Goal: Task Accomplishment & Management: Manage account settings

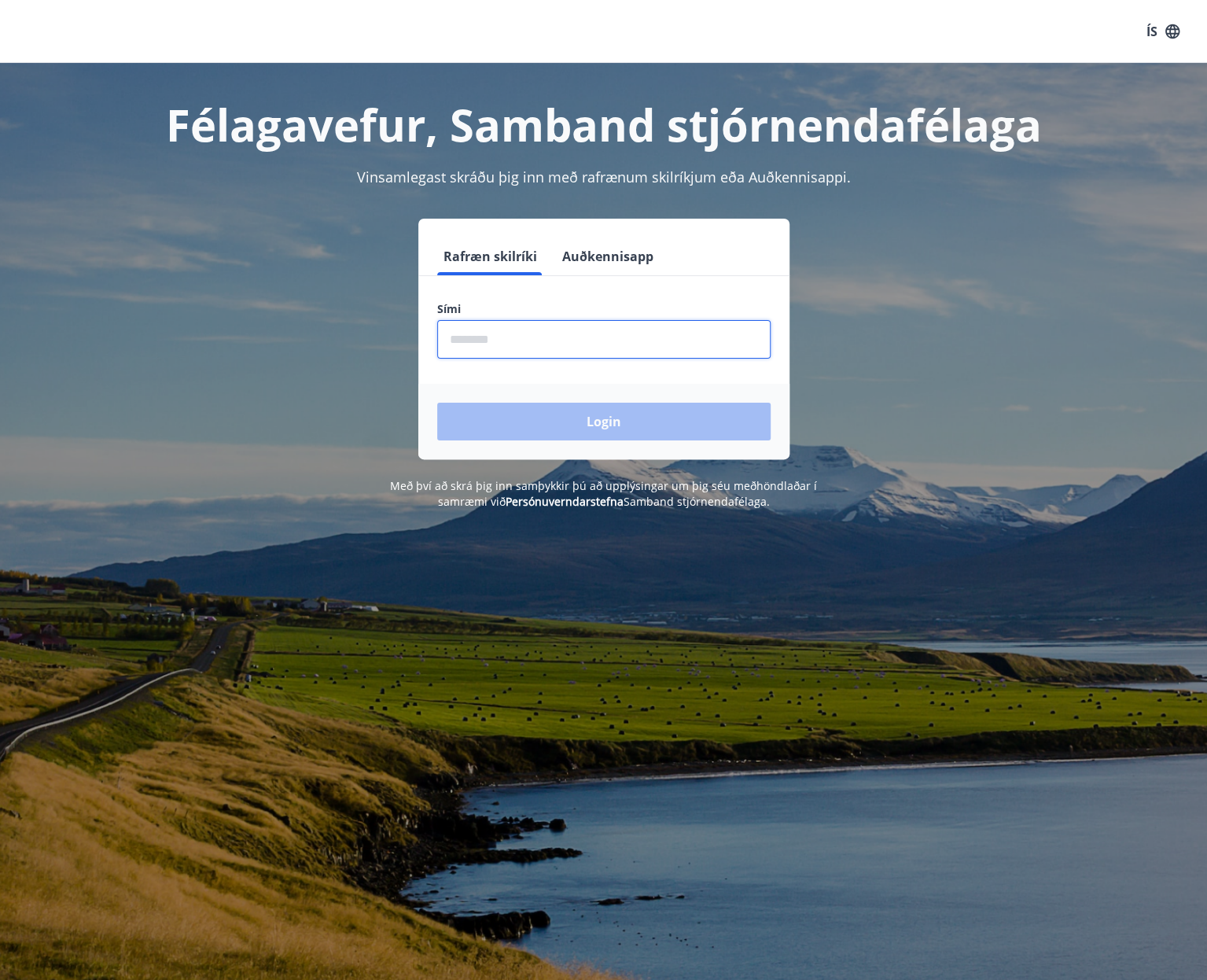
click at [547, 330] on input "phone" at bounding box center [604, 339] width 334 height 38
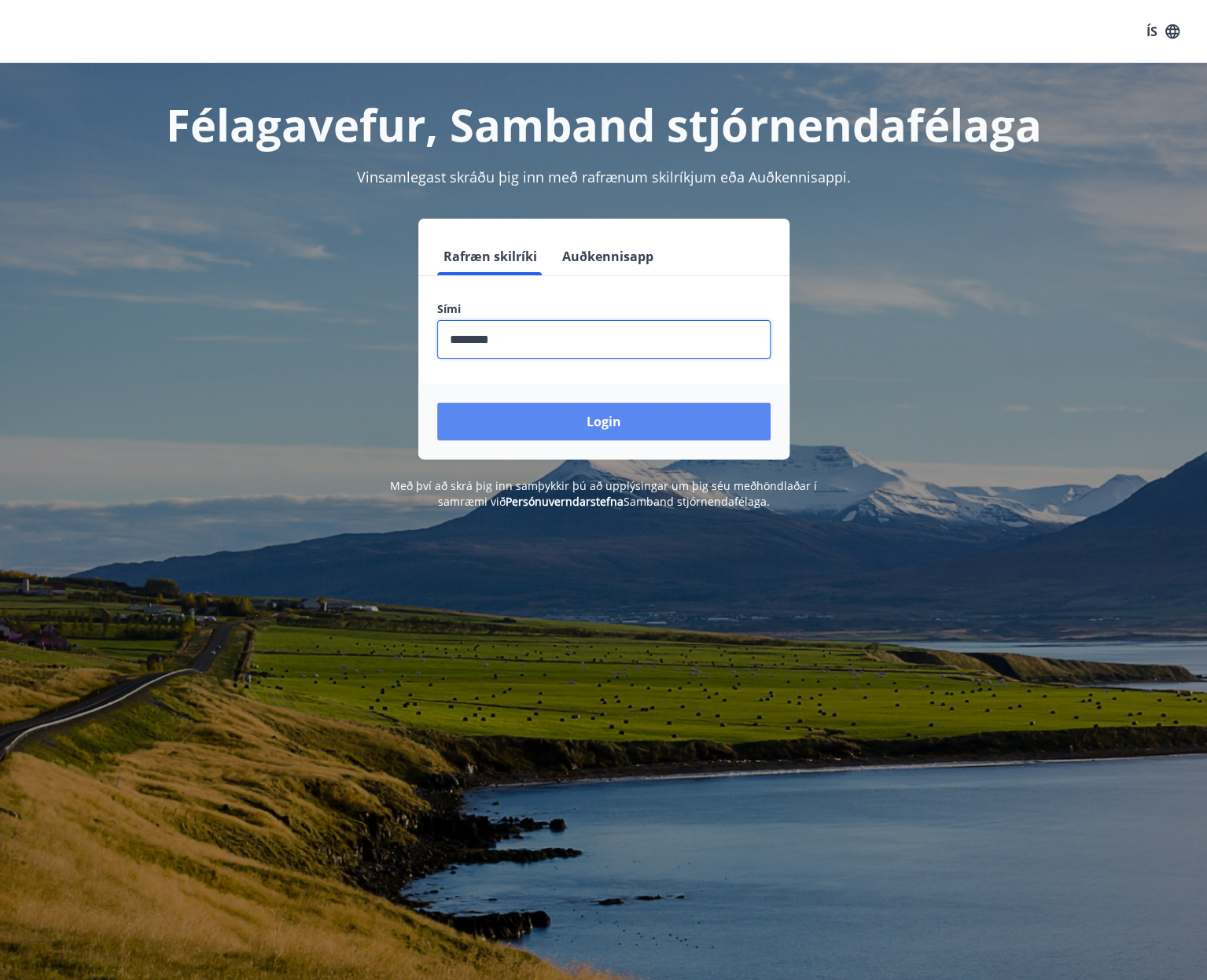
type input "********"
click at [594, 430] on button "Login" at bounding box center [604, 421] width 334 height 38
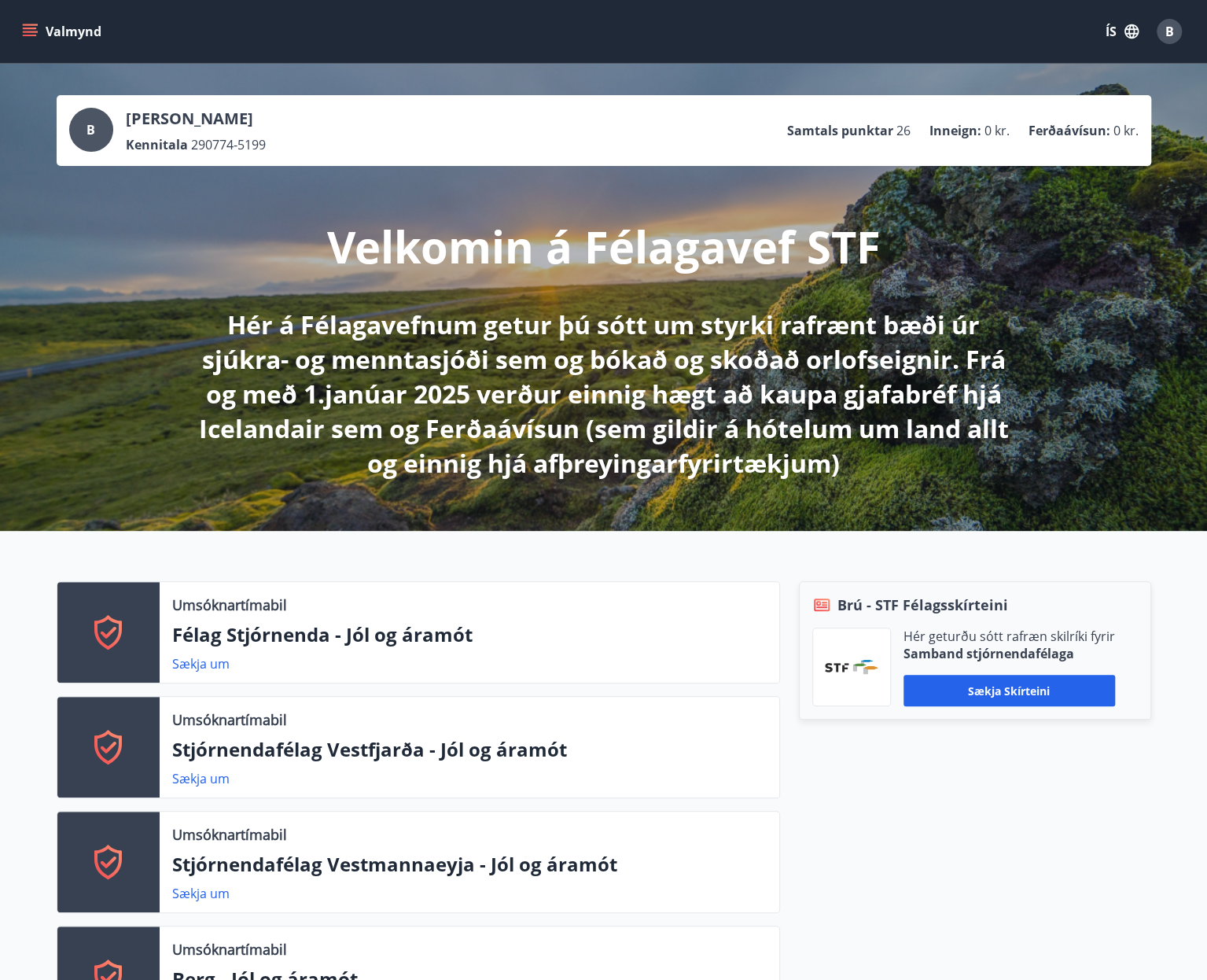
click at [23, 24] on icon "menu" at bounding box center [30, 32] width 15 height 15
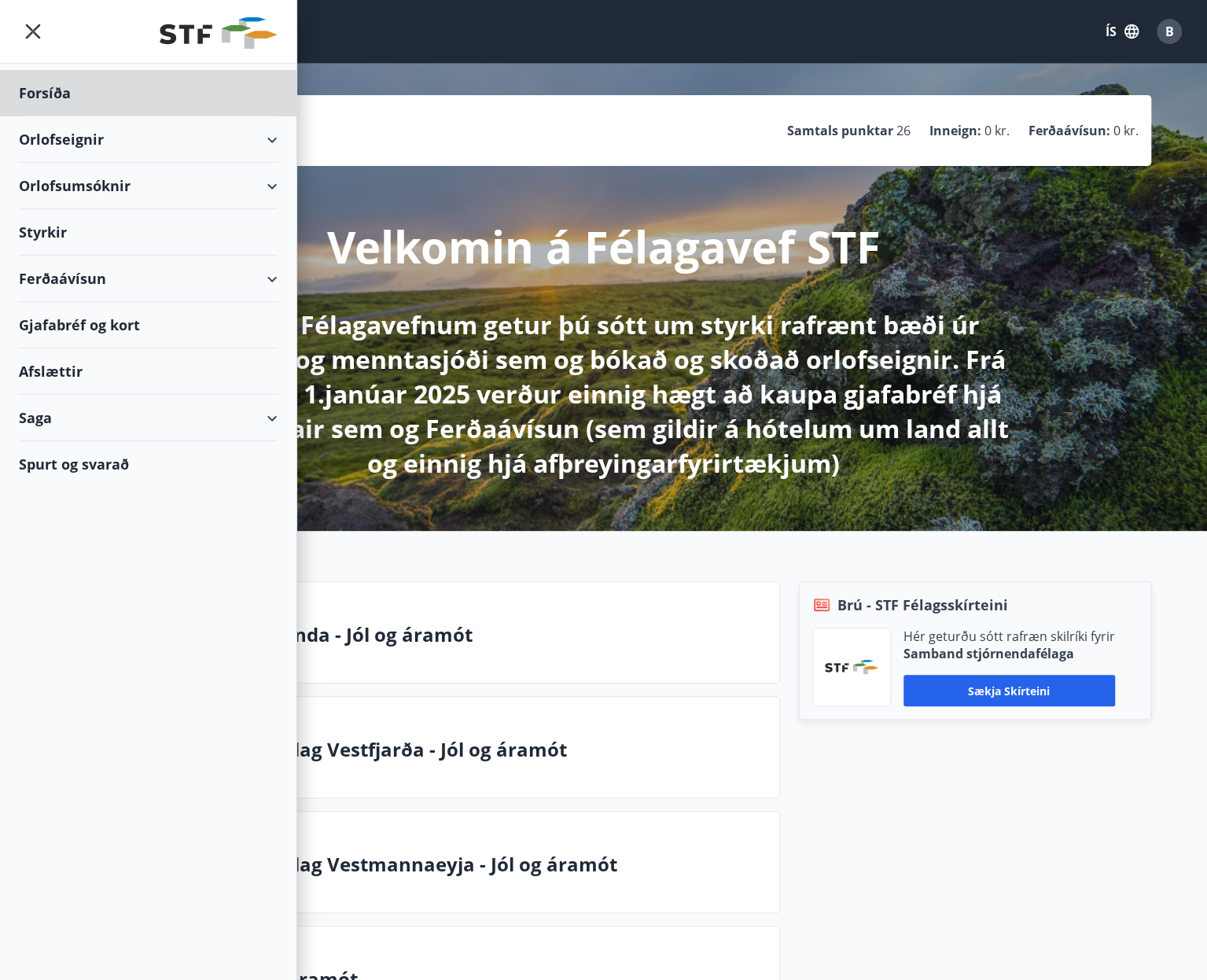
click at [52, 221] on div "Styrkir" at bounding box center [148, 232] width 259 height 46
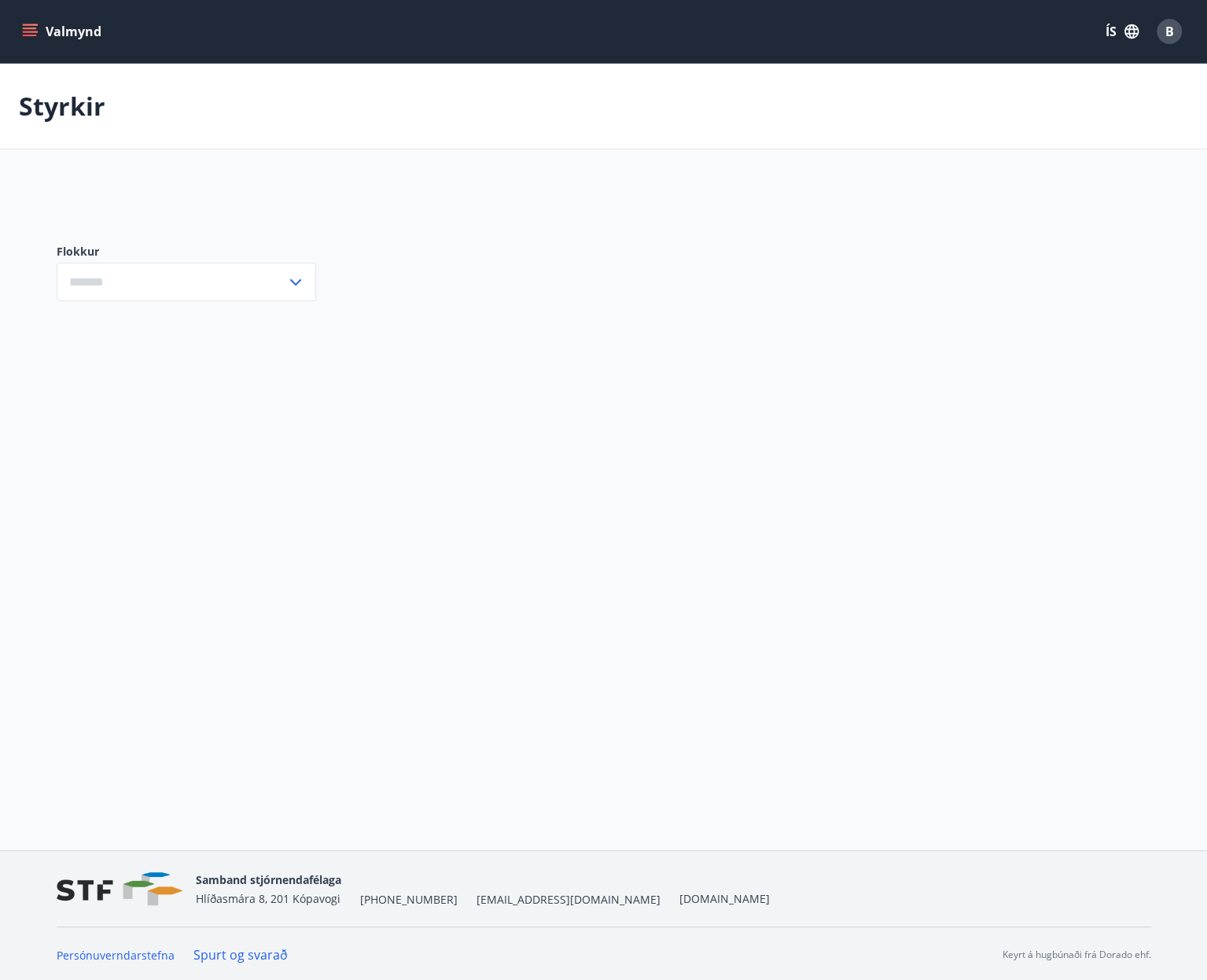
type input "***"
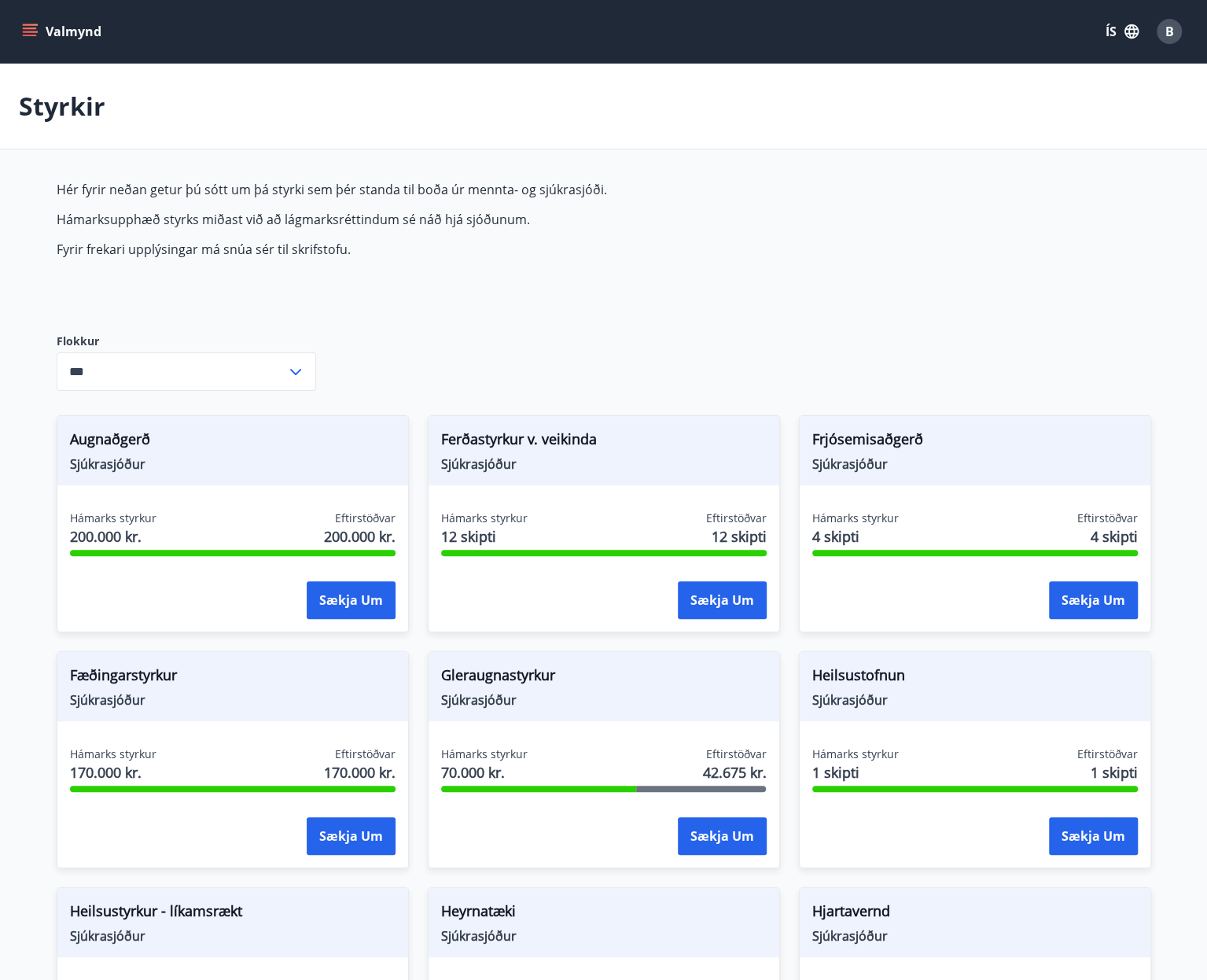
click at [29, 30] on icon "menu" at bounding box center [30, 32] width 15 height 15
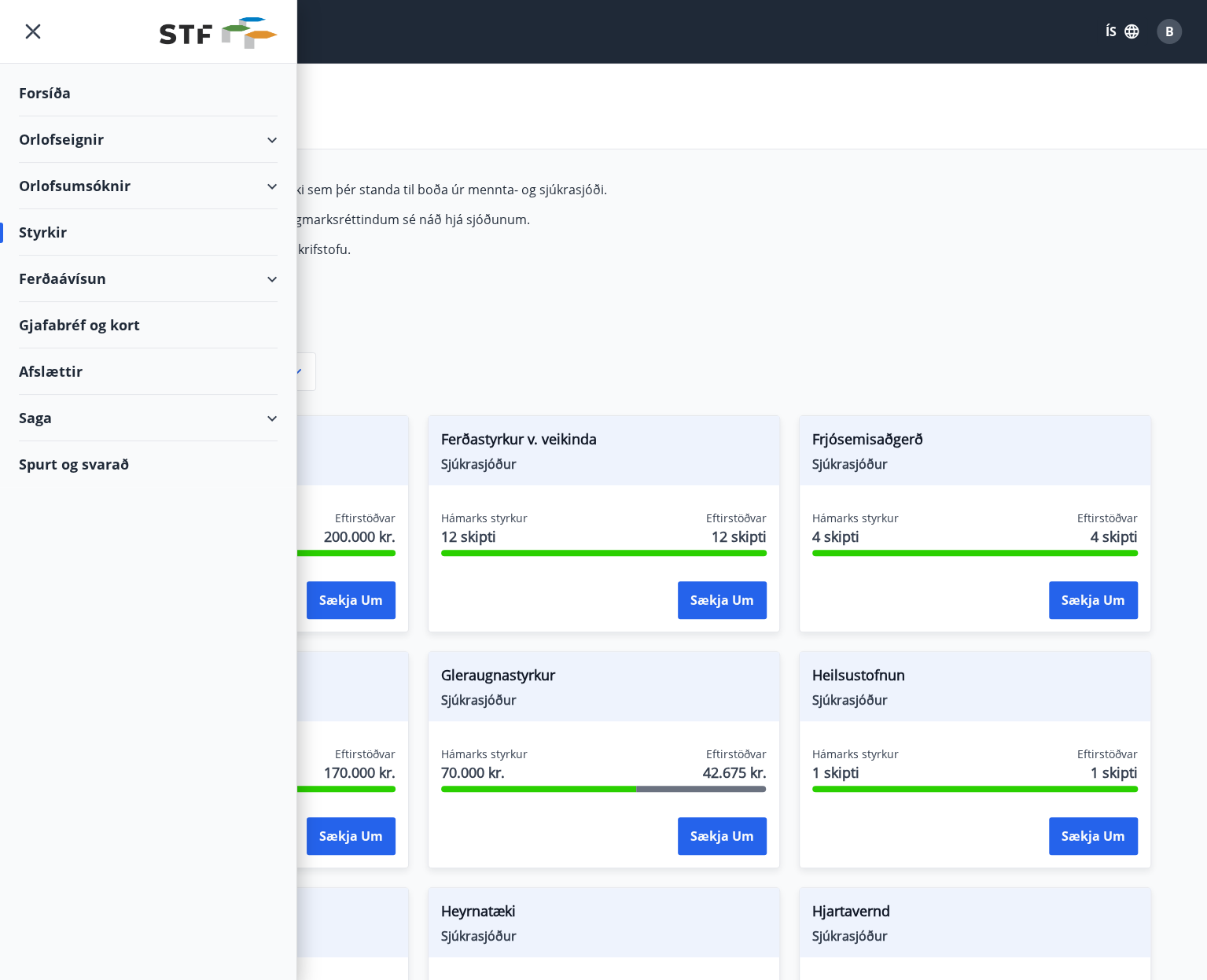
click at [51, 420] on div "Saga" at bounding box center [148, 417] width 259 height 46
click at [70, 627] on div "Styrkjasaga" at bounding box center [148, 622] width 234 height 33
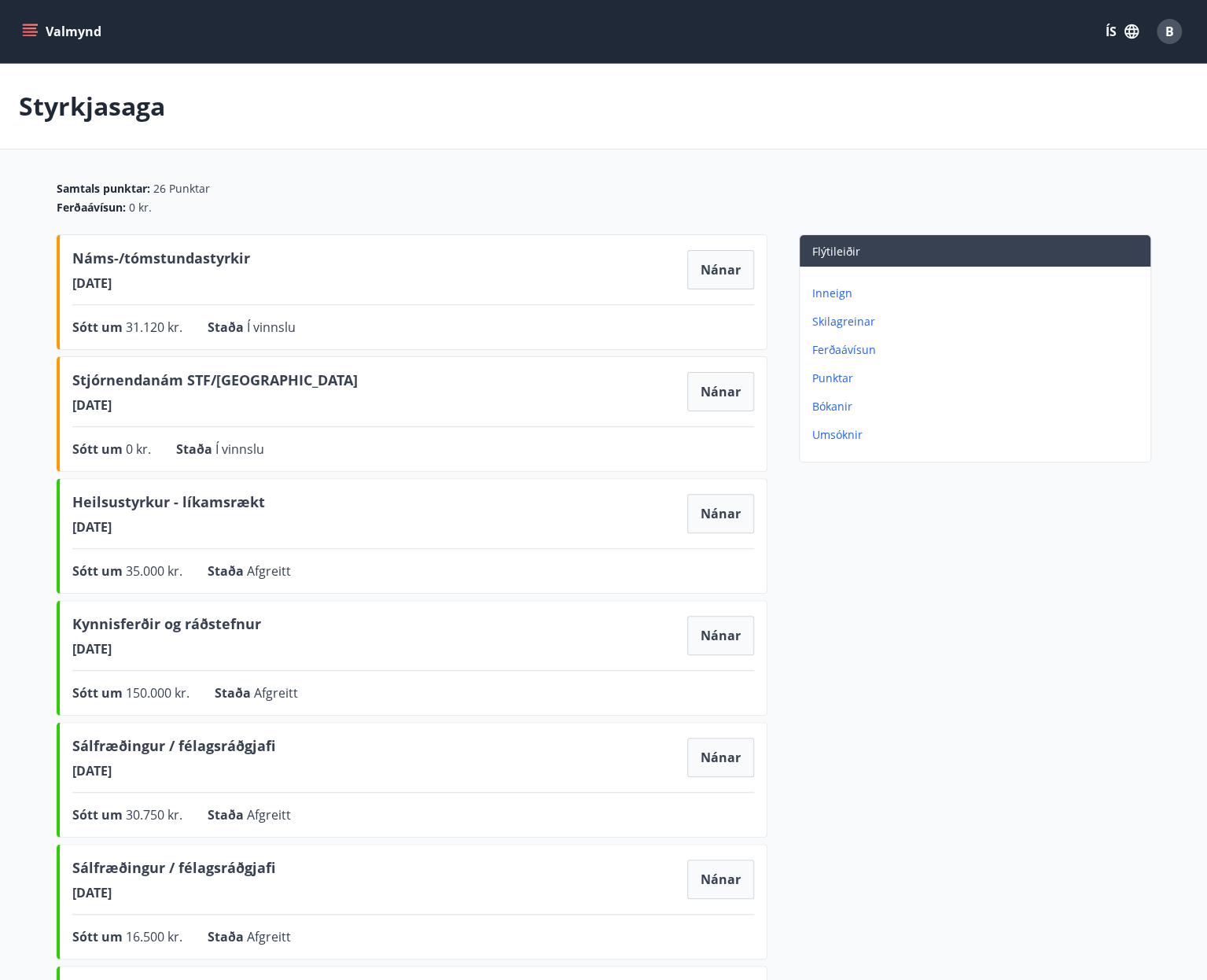
click at [522, 399] on div "Stjórnendanám STF/[DATE] Nánar" at bounding box center [413, 391] width 682 height 44
click at [715, 384] on button "Nánar" at bounding box center [720, 391] width 66 height 39
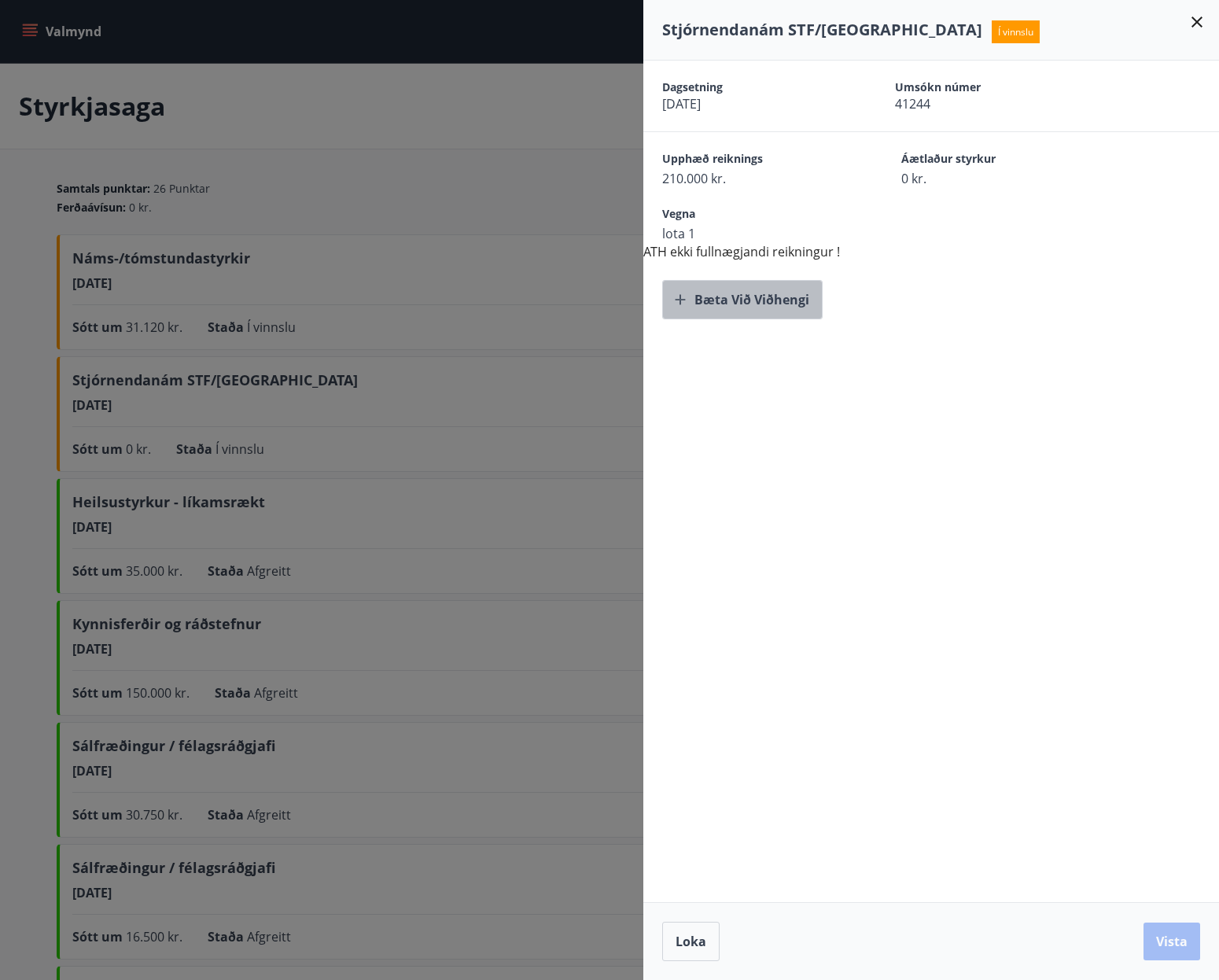
click at [705, 295] on button "Bæta við viðhengi" at bounding box center [742, 299] width 161 height 39
click at [858, 465] on div "Dagsetning [DATE] Umsókn númer 41244 Upphæð reiknings 210.000 kr. Áætlaður styr…" at bounding box center [931, 481] width 576 height 842
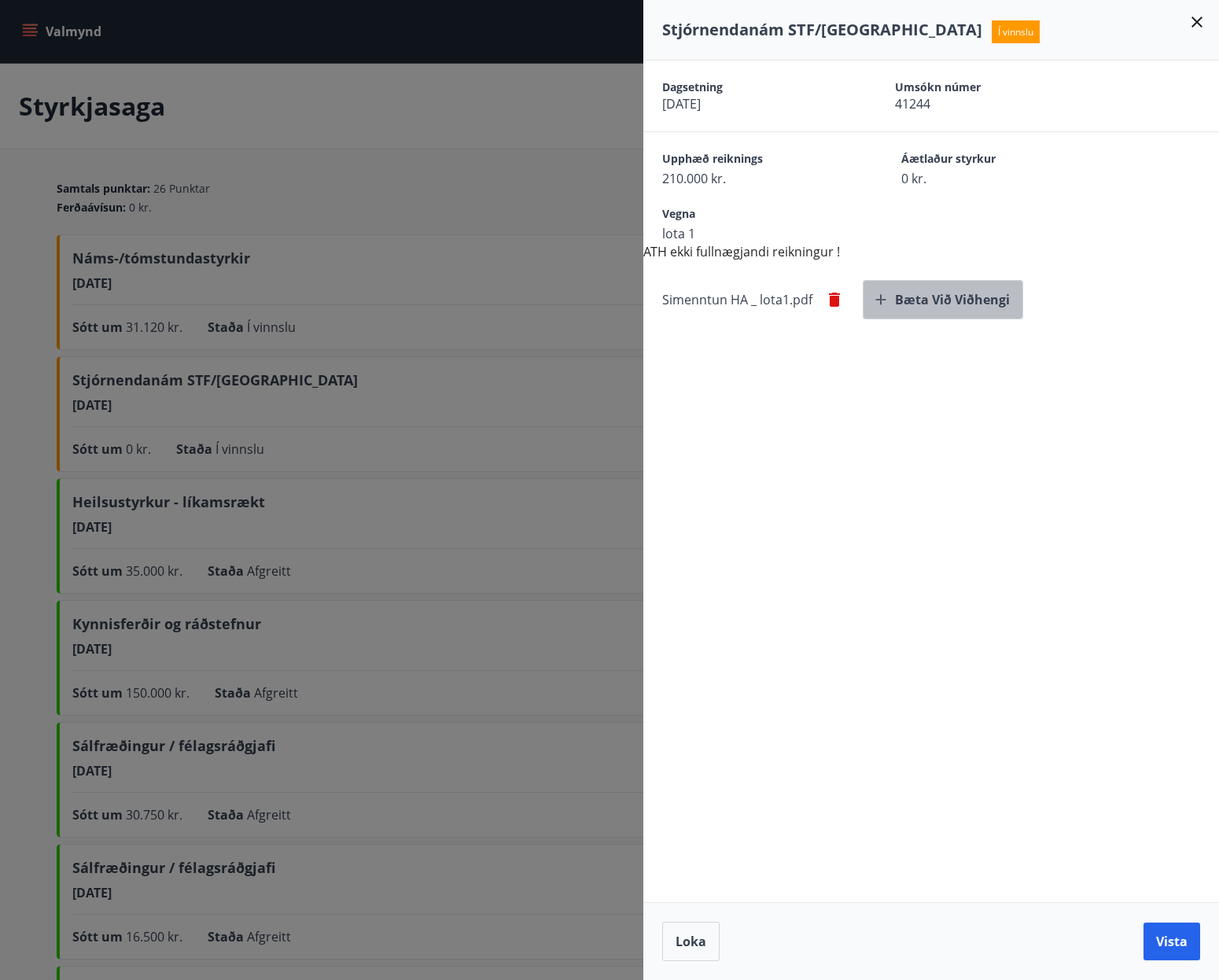
click at [914, 290] on button "Bæta við viðhengi" at bounding box center [943, 299] width 161 height 39
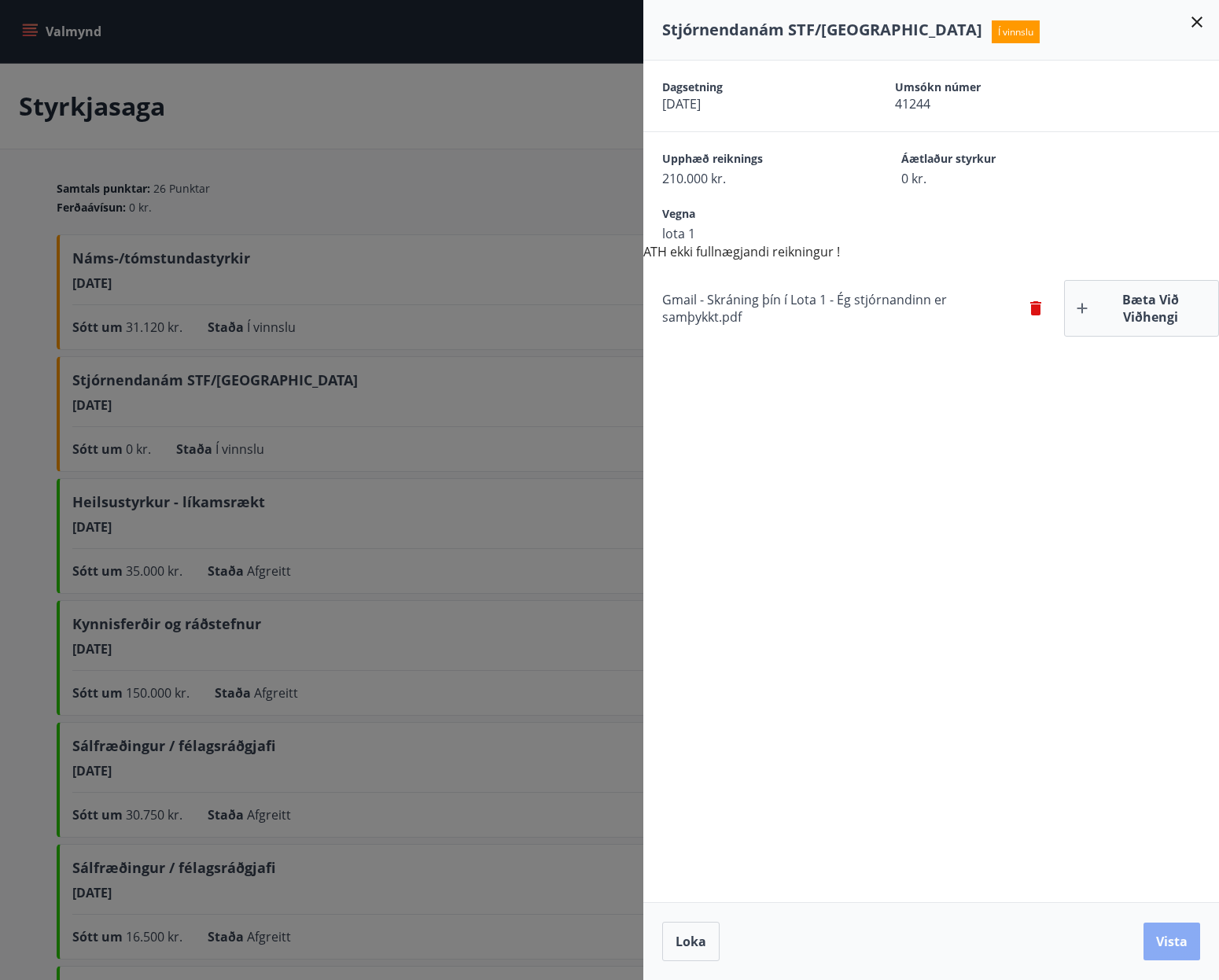
click at [1168, 946] on button "Vista" at bounding box center [1172, 941] width 57 height 38
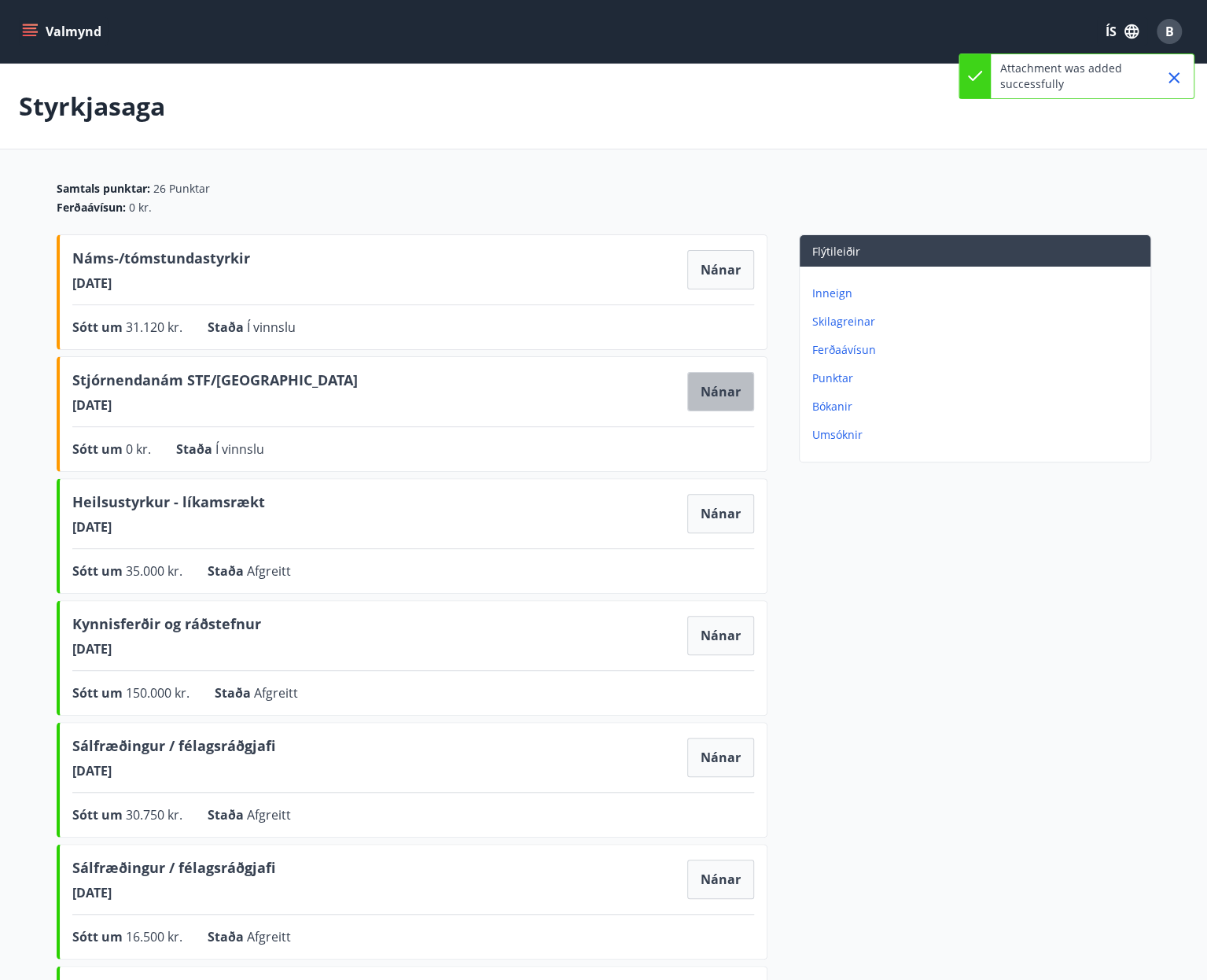
click at [723, 394] on button "Nánar" at bounding box center [720, 391] width 66 height 39
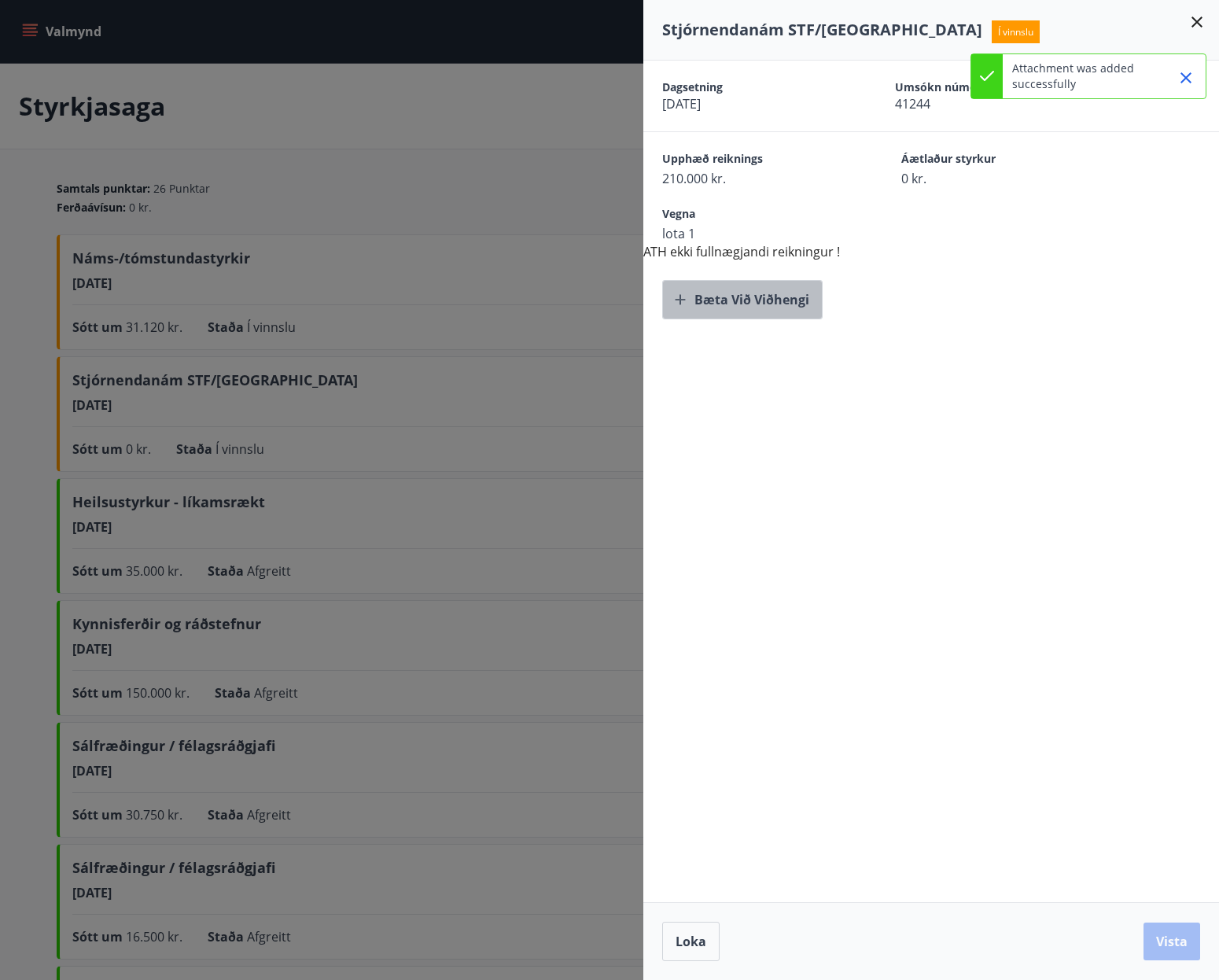
click at [753, 303] on button "Bæta við viðhengi" at bounding box center [742, 299] width 161 height 39
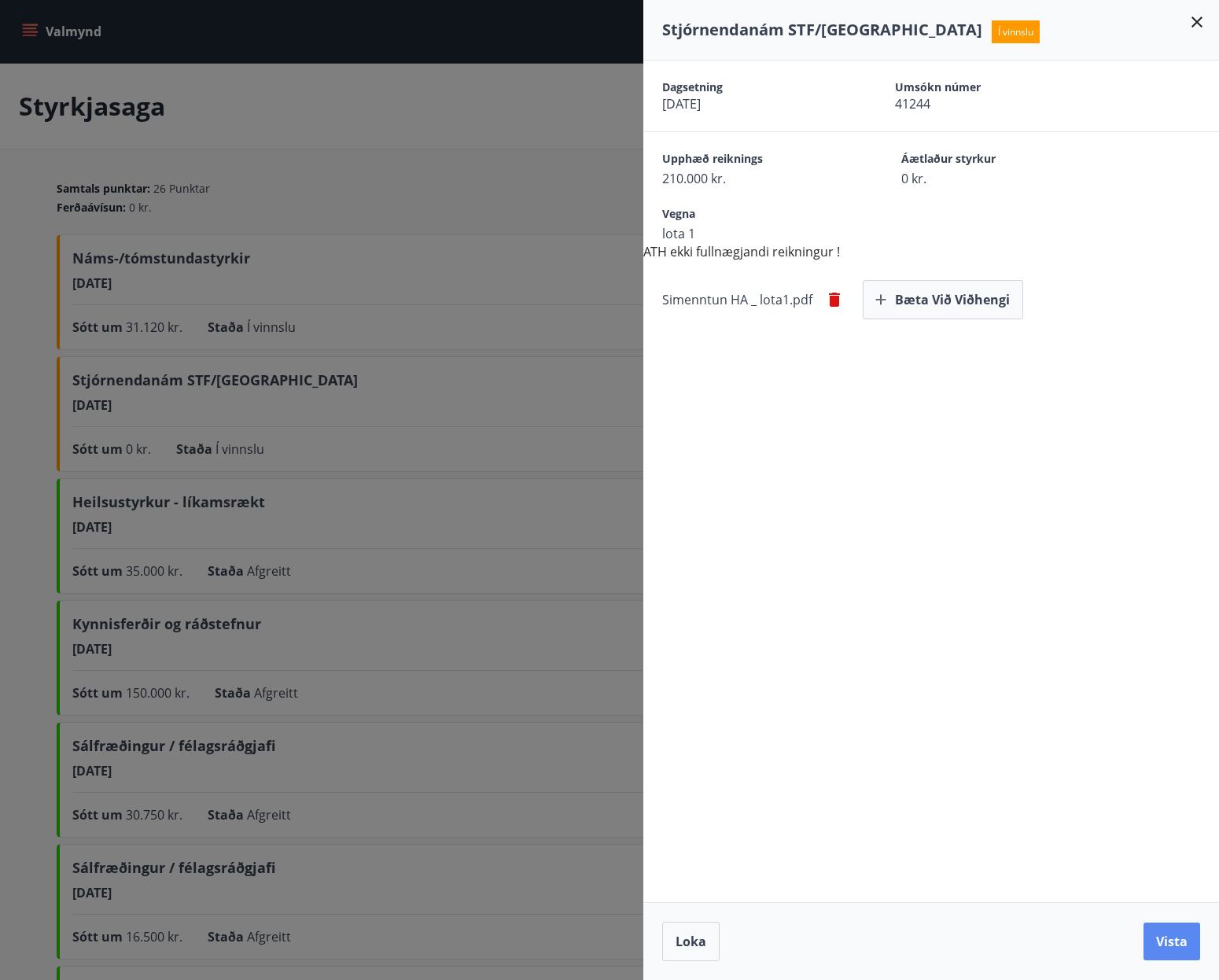
click at [1162, 944] on button "Vista" at bounding box center [1172, 941] width 57 height 38
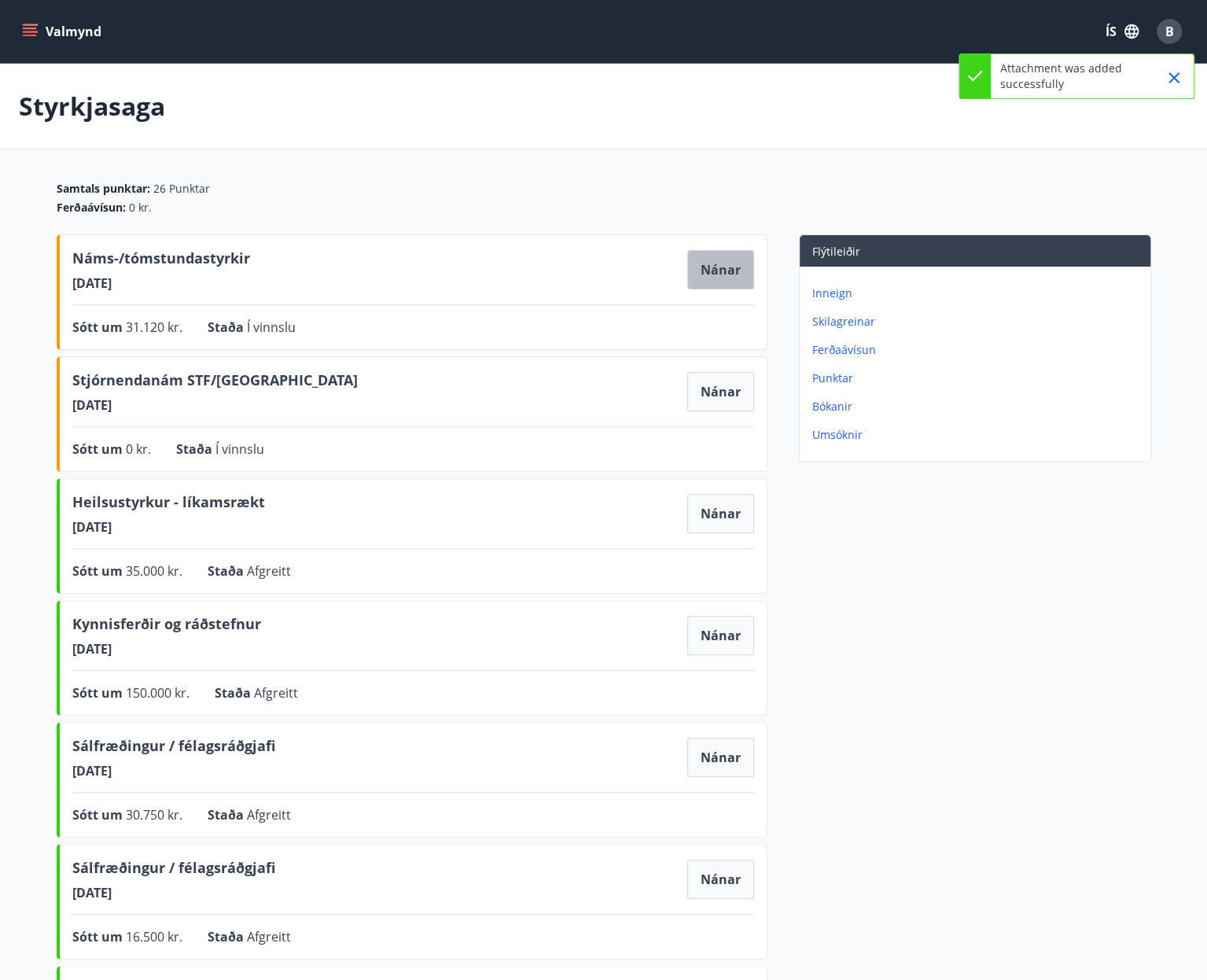
click at [703, 265] on button "Nánar" at bounding box center [720, 269] width 66 height 39
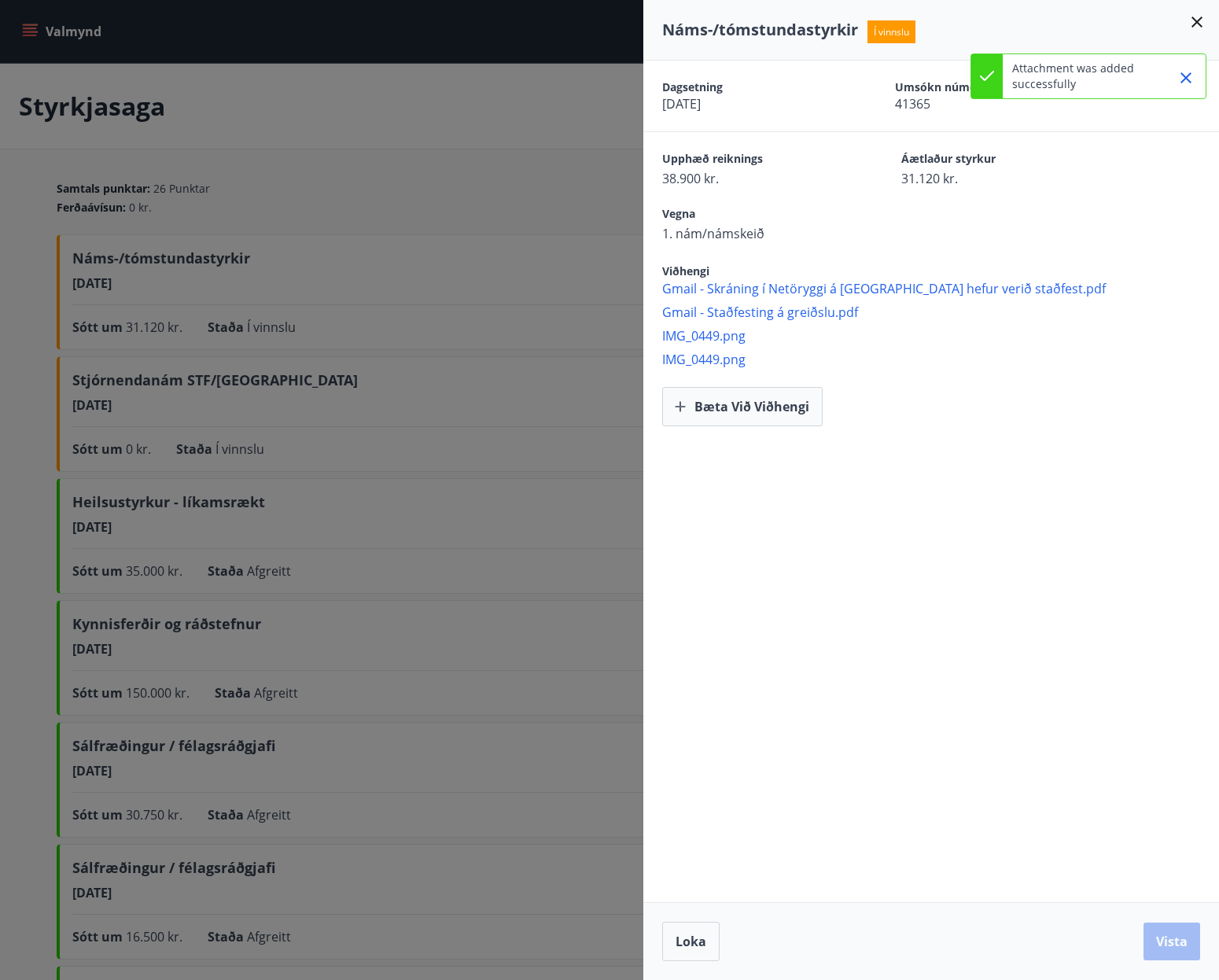
click at [349, 364] on div at bounding box center [609, 490] width 1219 height 980
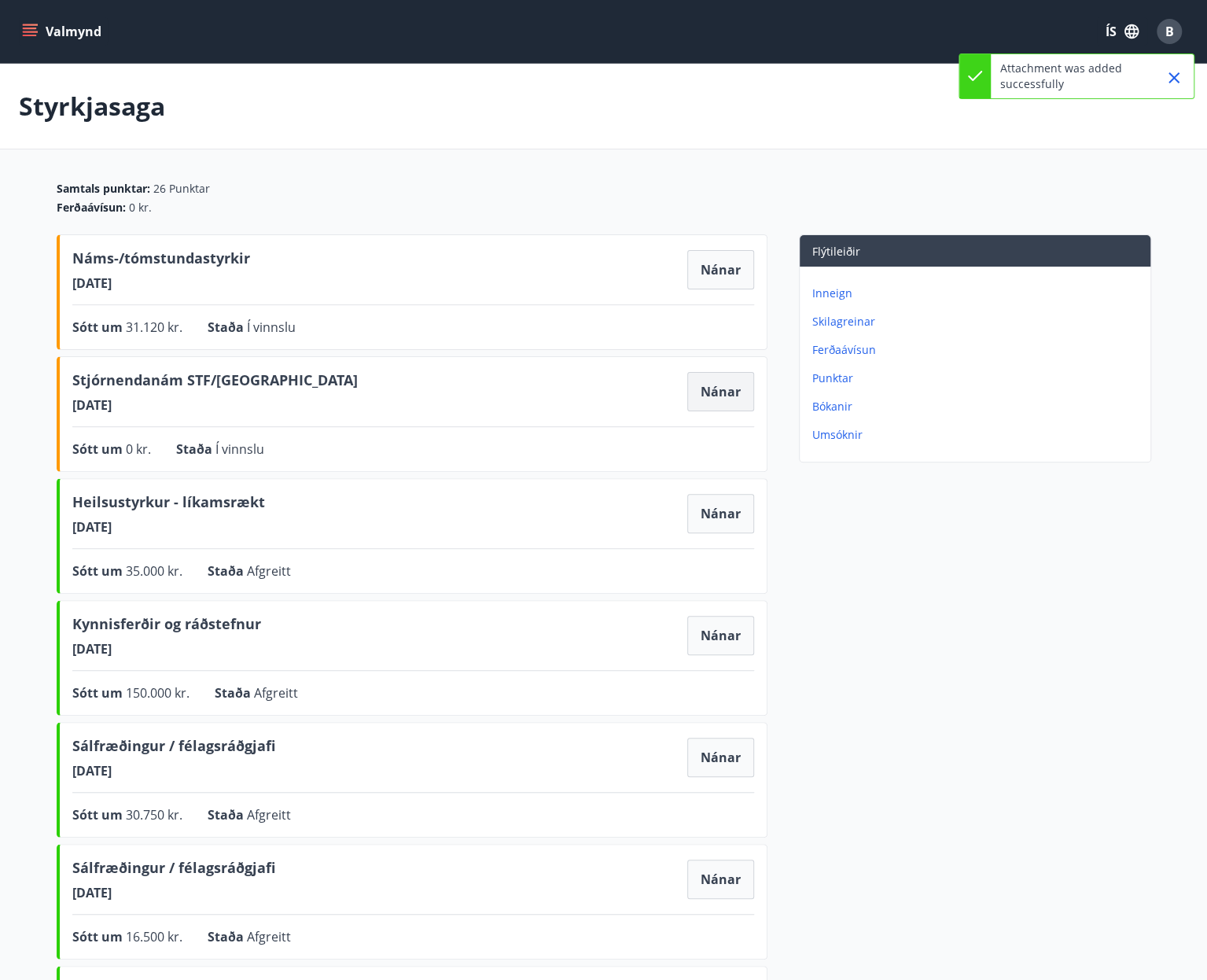
click at [697, 386] on button "Nánar" at bounding box center [720, 391] width 66 height 39
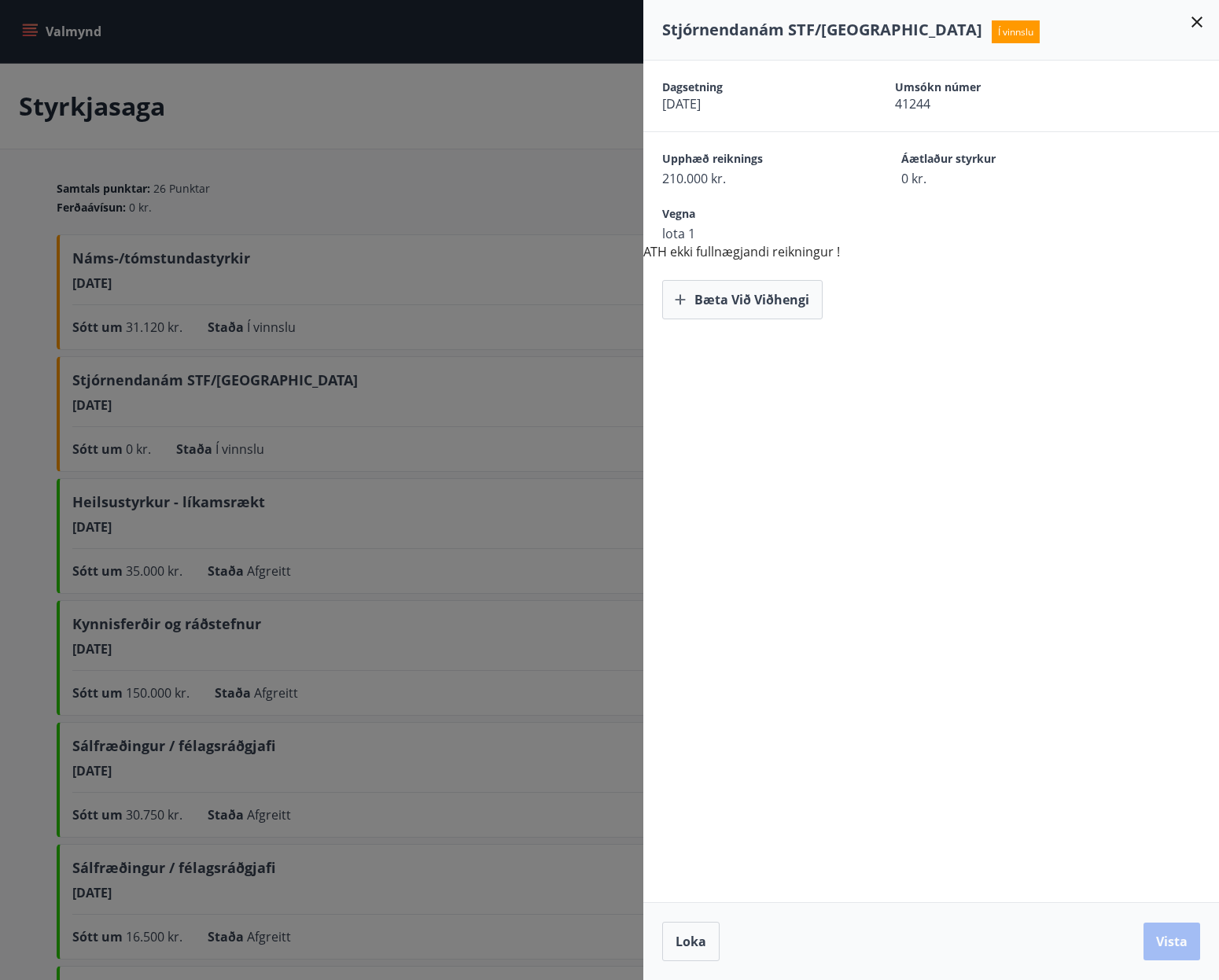
click at [690, 226] on span "lota 1" at bounding box center [753, 234] width 184 height 17
click at [710, 290] on button "Bæta við viðhengi" at bounding box center [742, 299] width 161 height 39
click at [1204, 22] on icon at bounding box center [1198, 22] width 19 height 19
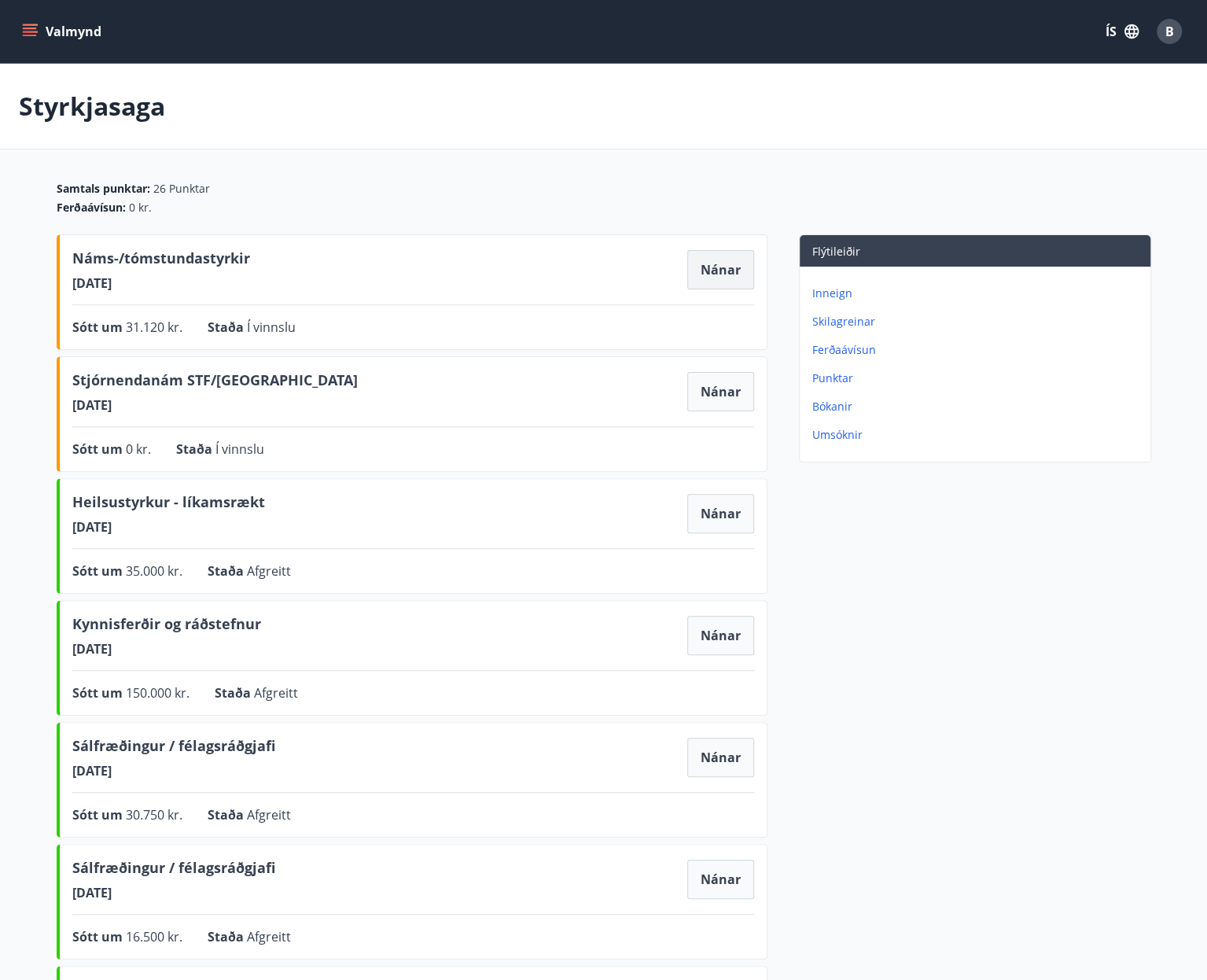
click at [717, 268] on button "Nánar" at bounding box center [720, 269] width 66 height 39
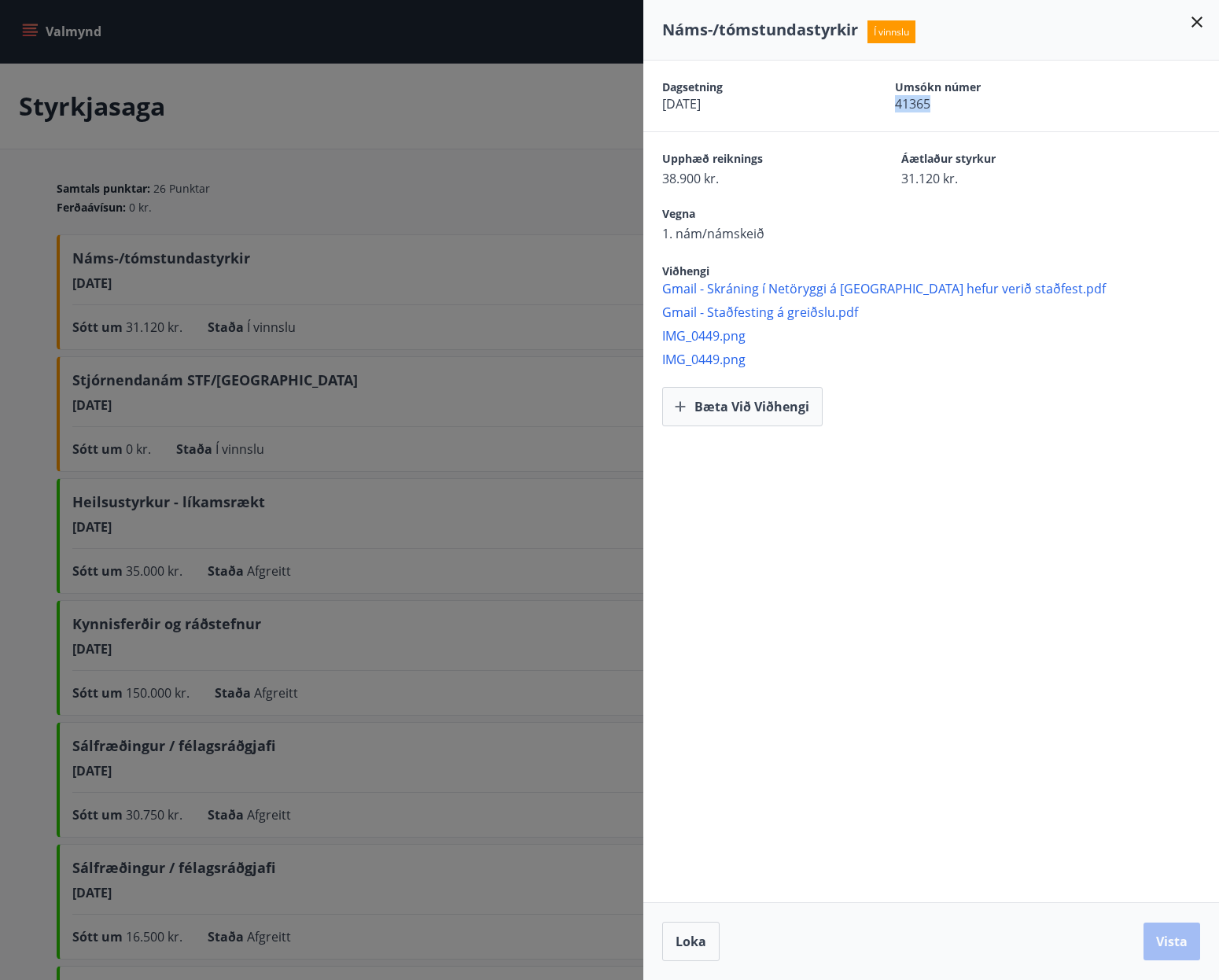
drag, startPoint x: 936, startPoint y: 111, endPoint x: 892, endPoint y: 114, distance: 44.1
click at [892, 114] on div "Dagsetning [DATE] Umsókn númer 41365" at bounding box center [931, 96] width 576 height 71
copy span "41365"
drag, startPoint x: 1193, startPoint y: 21, endPoint x: 900, endPoint y: 779, distance: 812.7
click at [942, 691] on div "Náms-/tómstundastyrkir Í vinnslu Dagsetning [DATE] Umsókn númer 41365 Upphæð re…" at bounding box center [931, 490] width 576 height 980
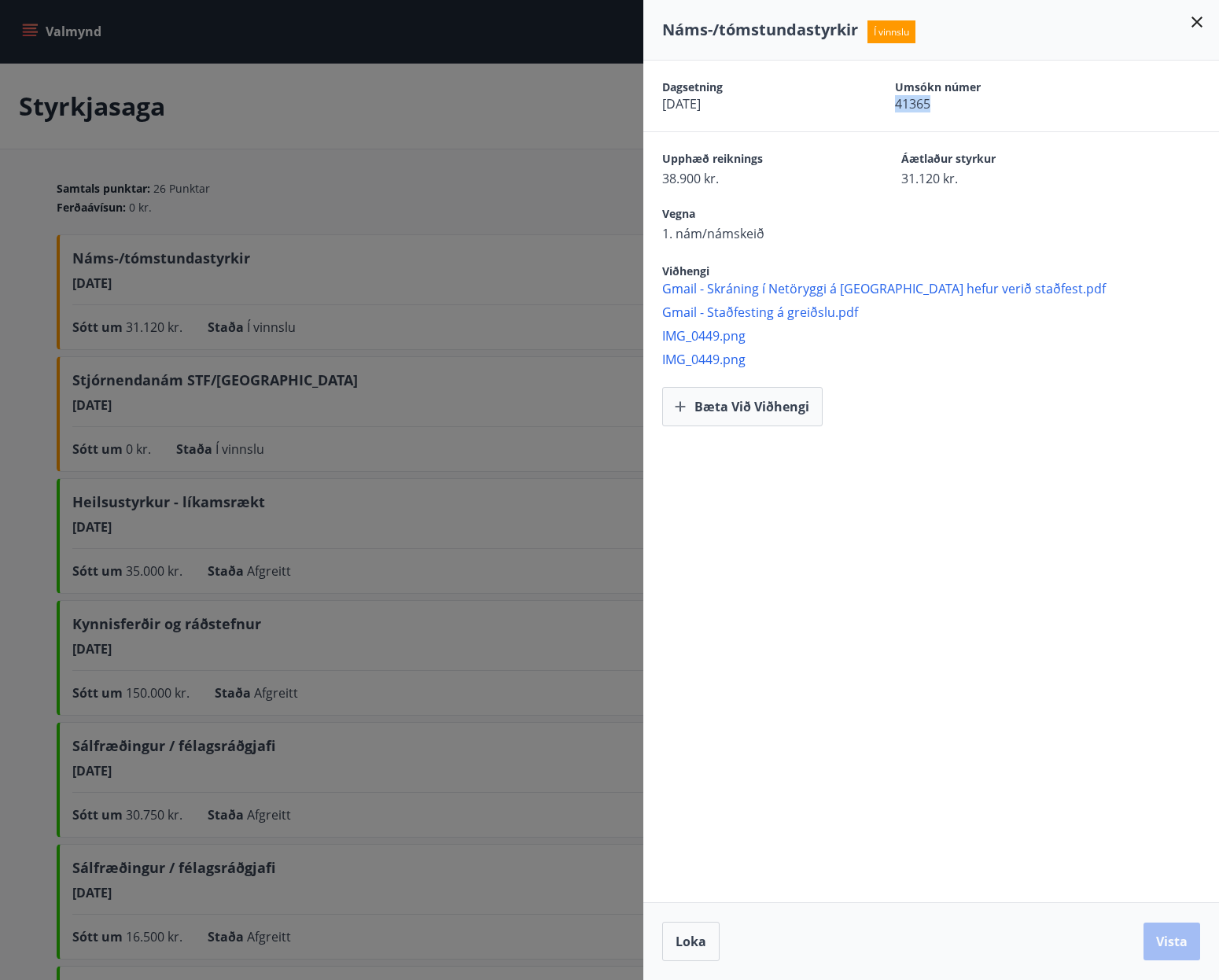
click at [711, 935] on button "Loka" at bounding box center [691, 941] width 58 height 39
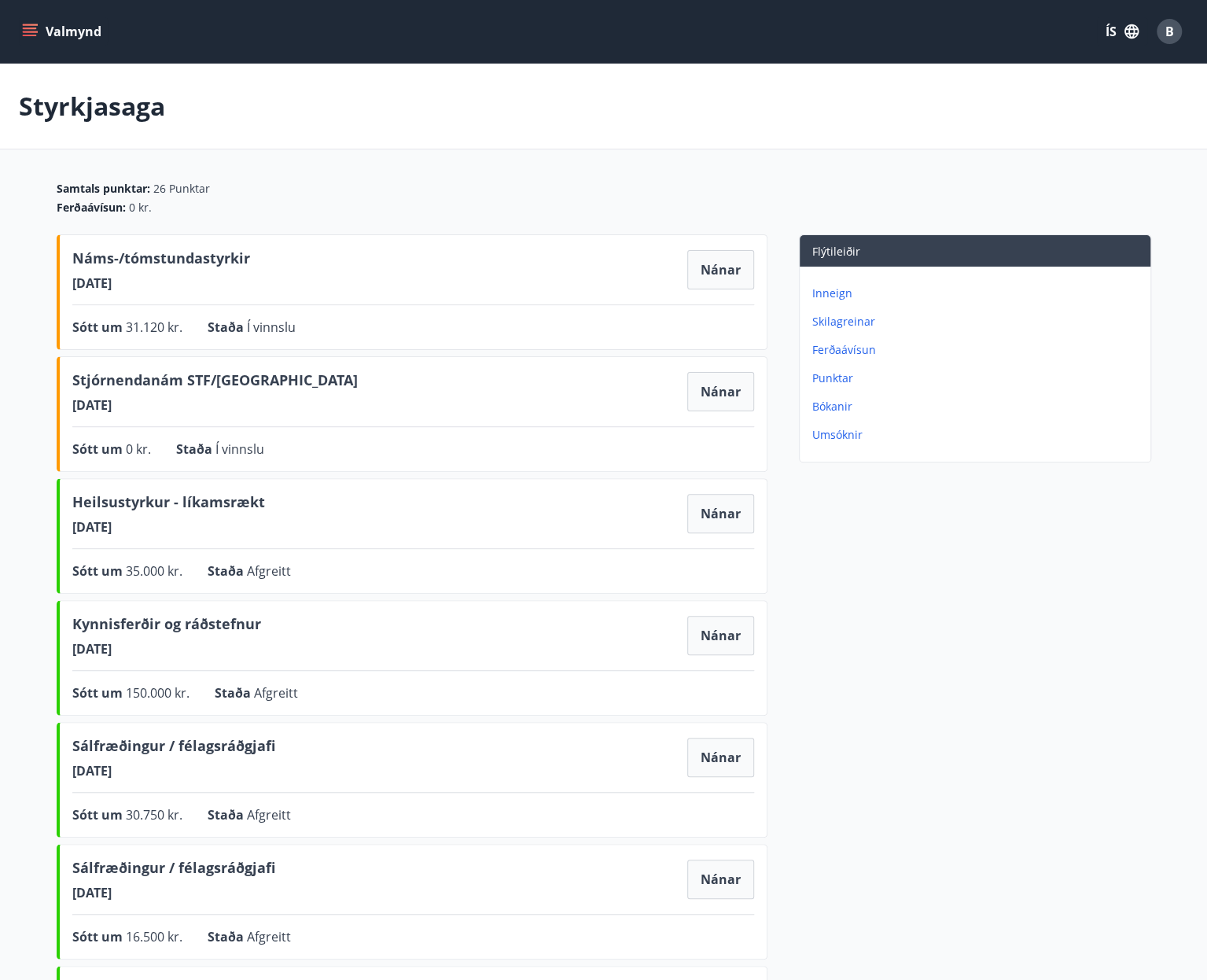
click at [864, 348] on p "Ferðaávísun" at bounding box center [978, 350] width 332 height 15
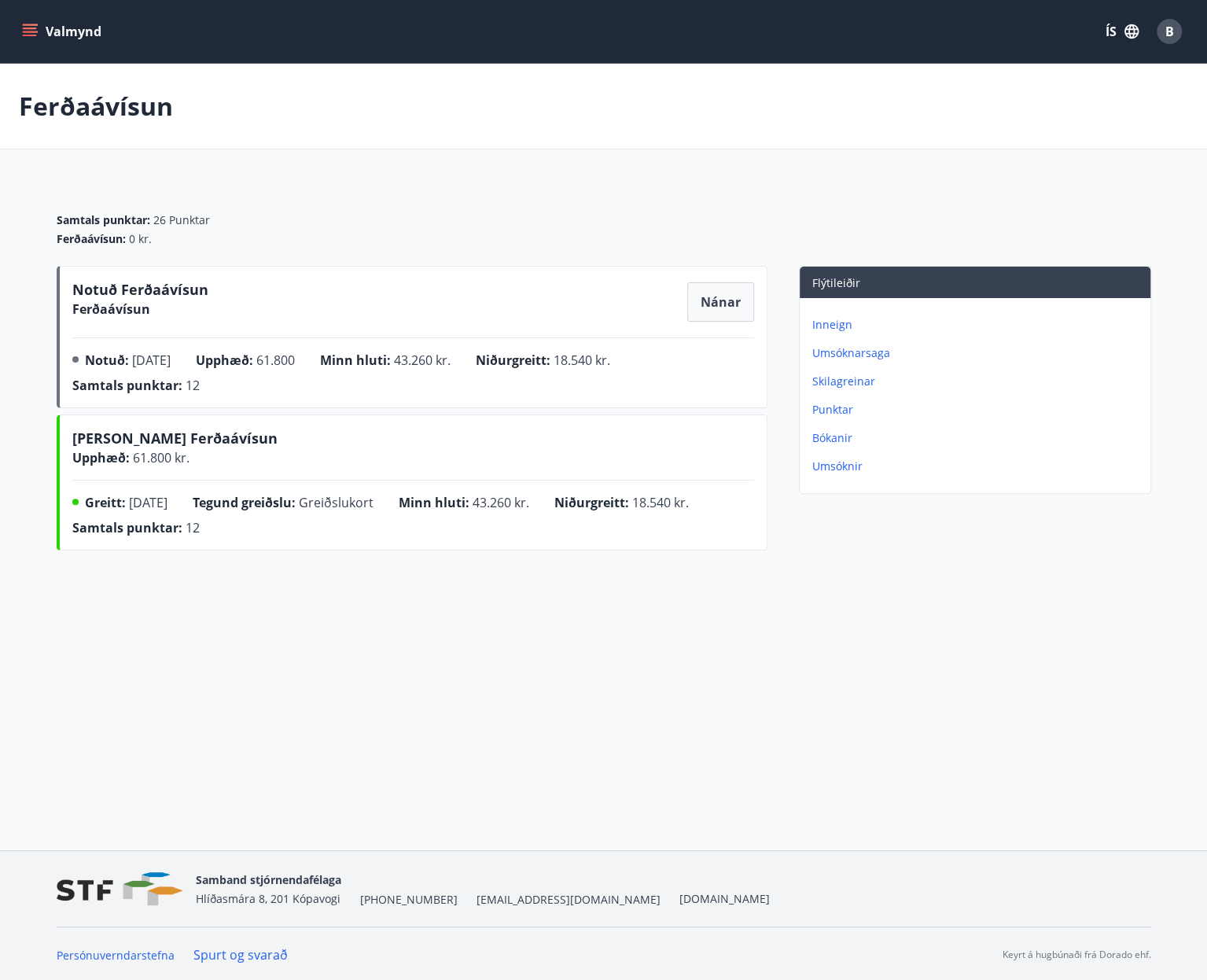
click at [815, 467] on p "Umsóknir" at bounding box center [978, 466] width 332 height 15
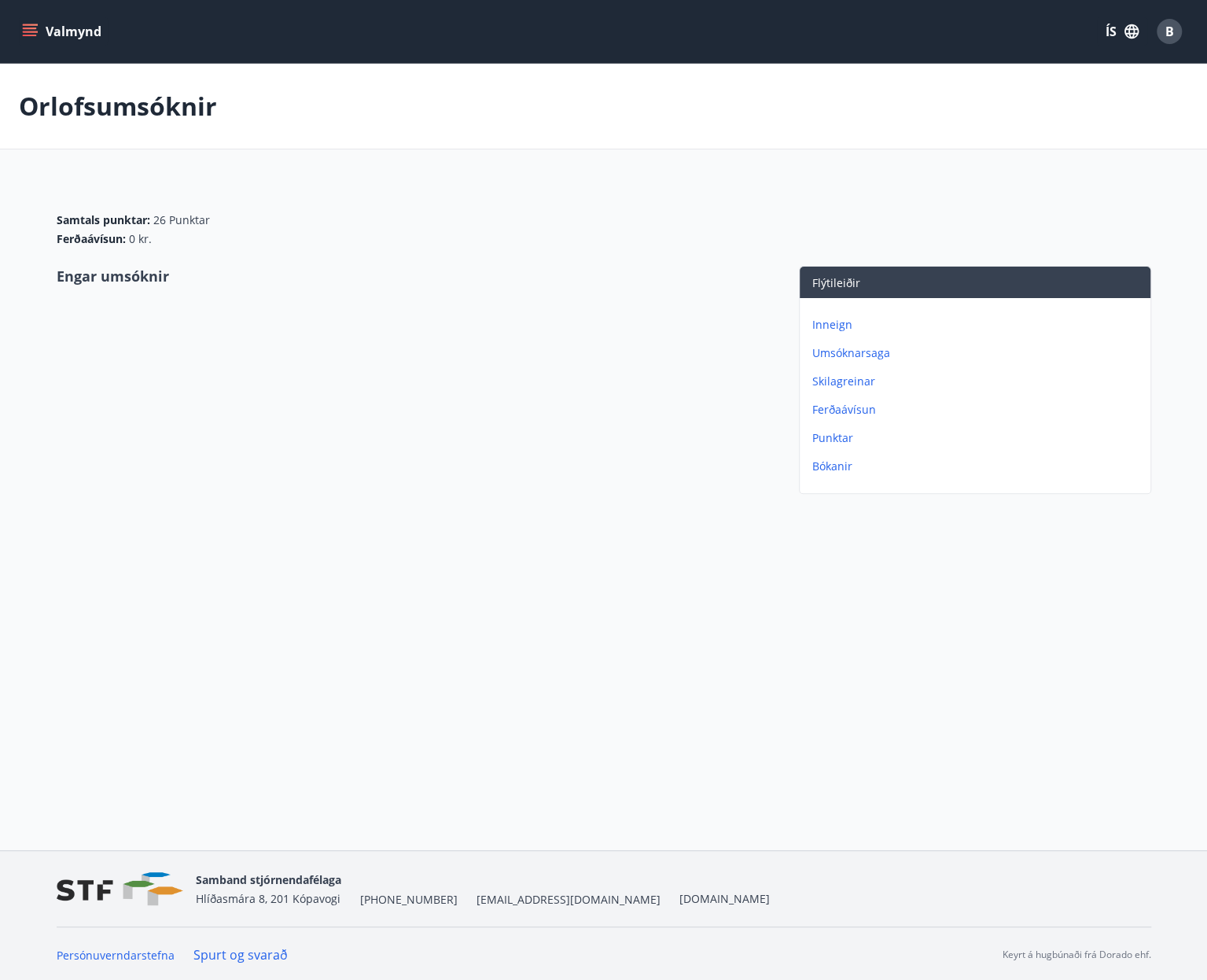
click at [835, 435] on p "Punktar" at bounding box center [978, 438] width 332 height 15
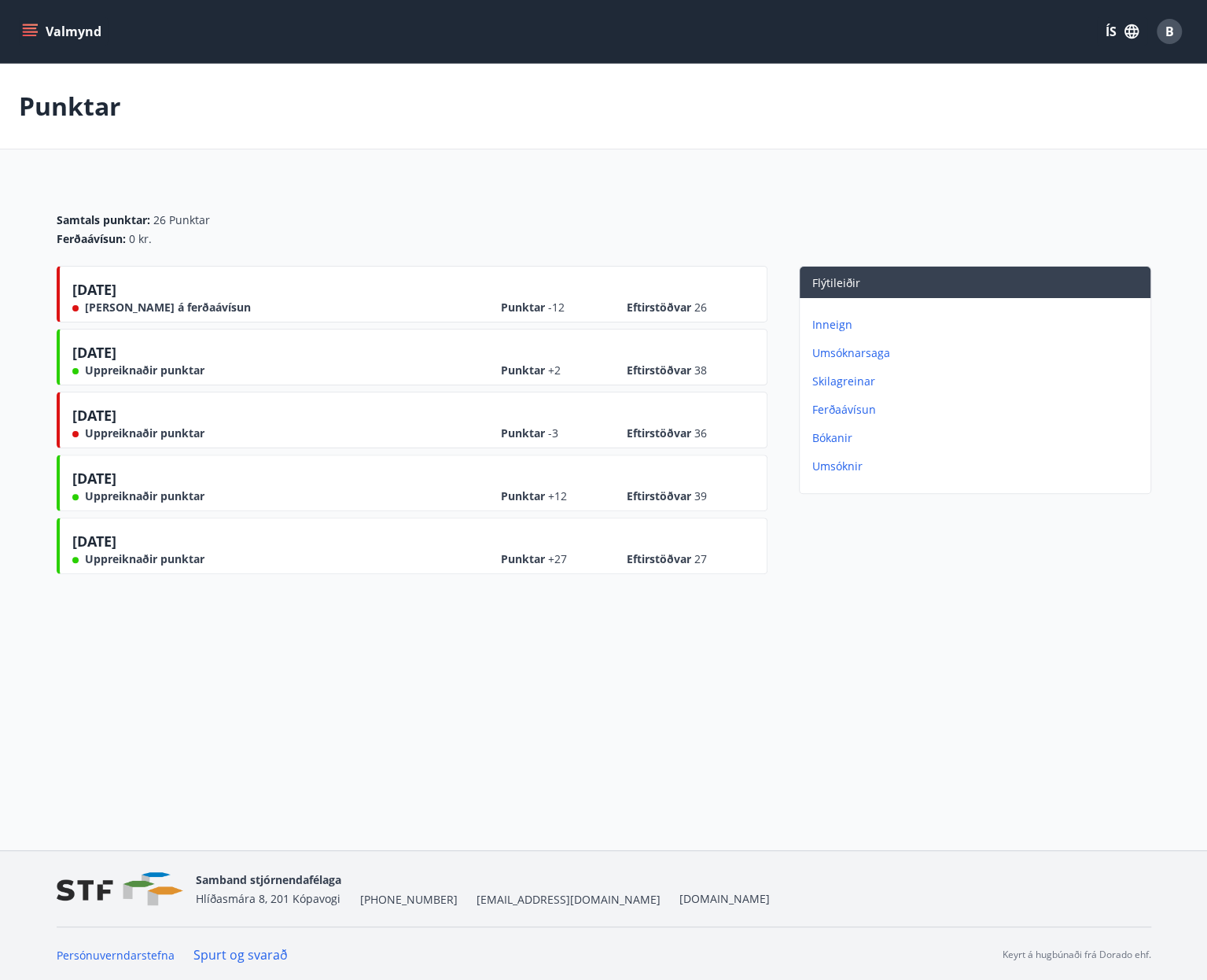
click at [48, 23] on button "Valmynd" at bounding box center [63, 31] width 88 height 28
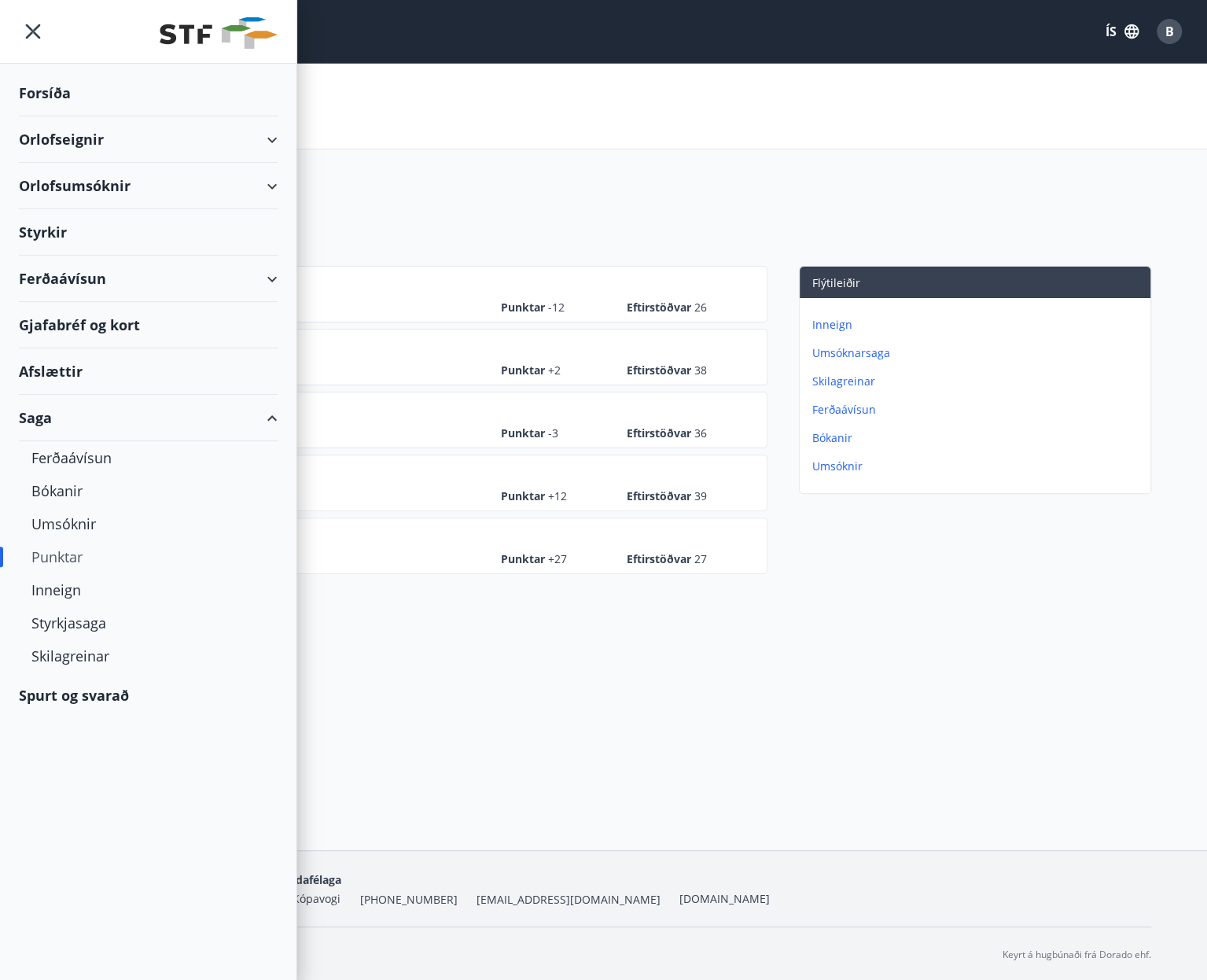
click at [71, 273] on div "Ferðaávísun" at bounding box center [148, 279] width 259 height 46
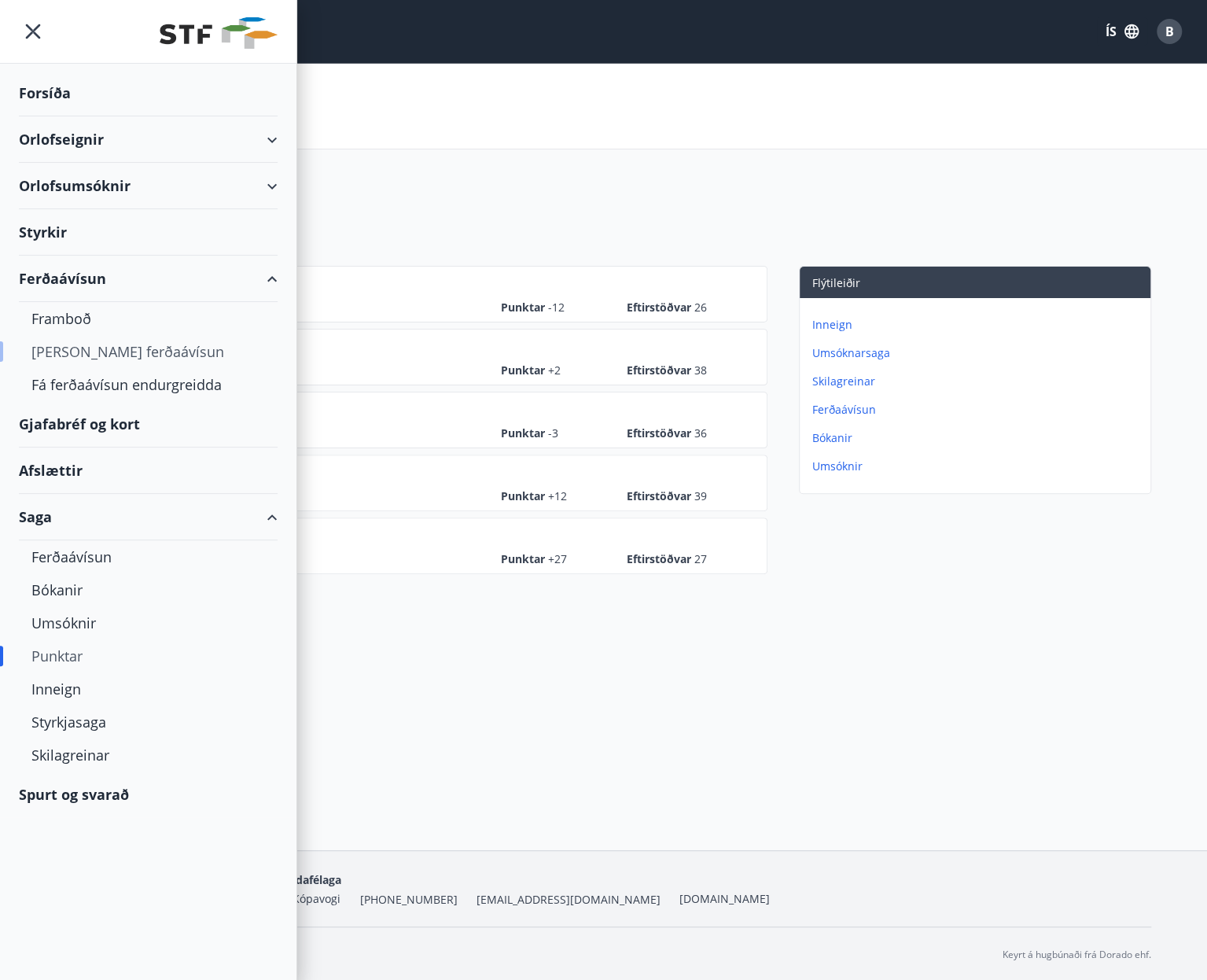
click at [68, 351] on div "[PERSON_NAME] ferðaávísun" at bounding box center [148, 351] width 234 height 33
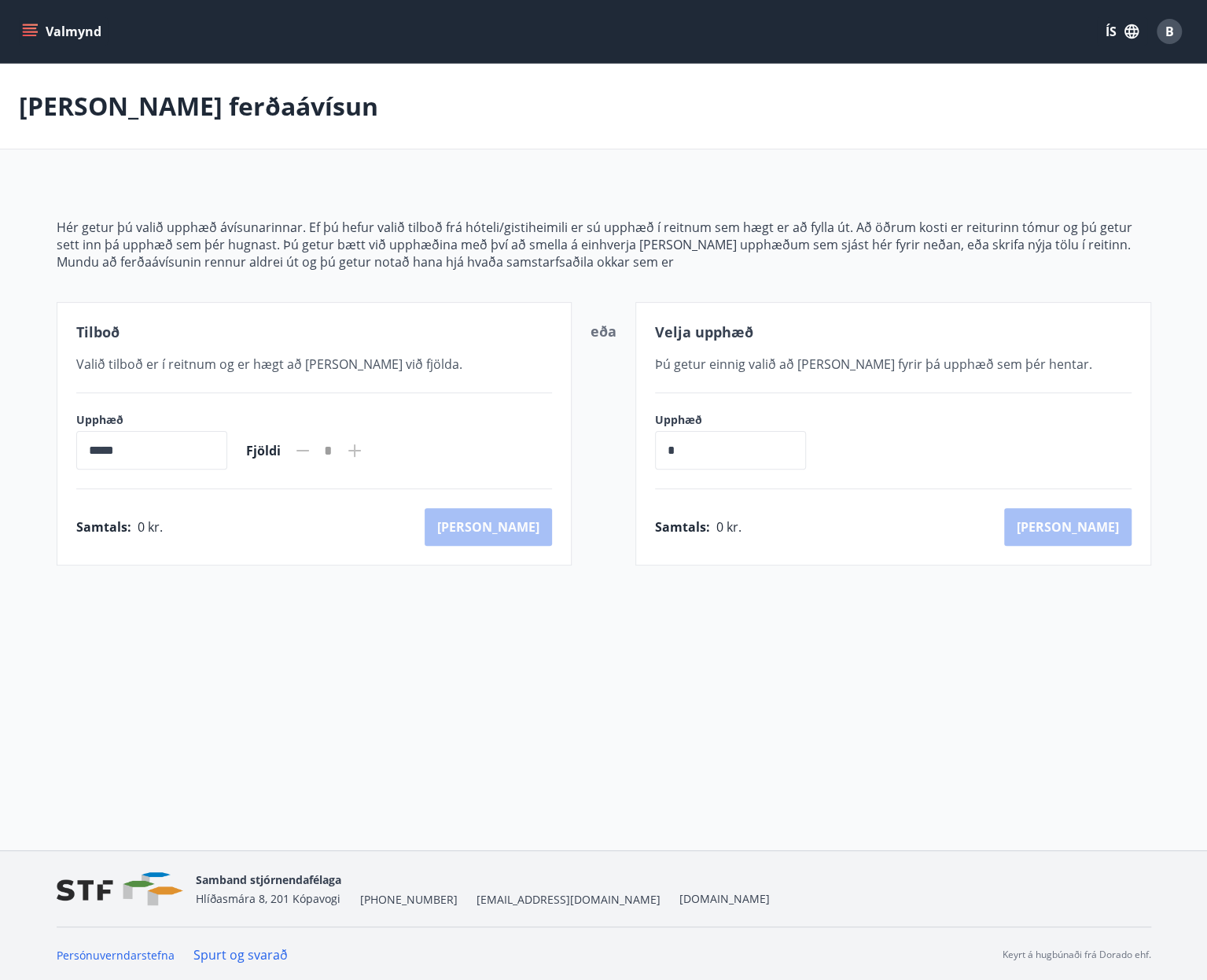
click at [30, 37] on icon "menu" at bounding box center [30, 32] width 15 height 15
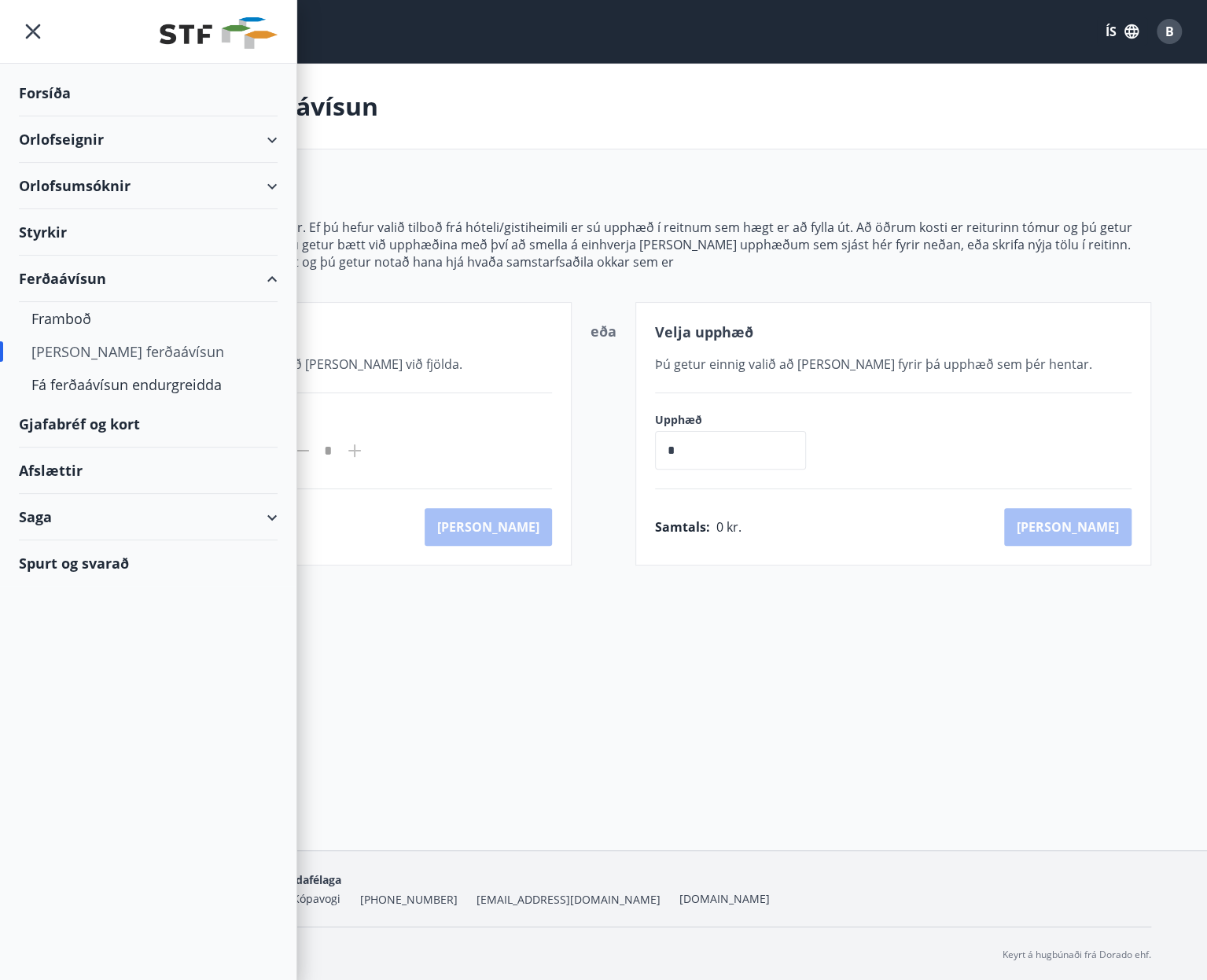
click at [134, 420] on div "Gjafabréf og kort" at bounding box center [148, 424] width 259 height 46
